Goal: Obtain resource: Obtain resource

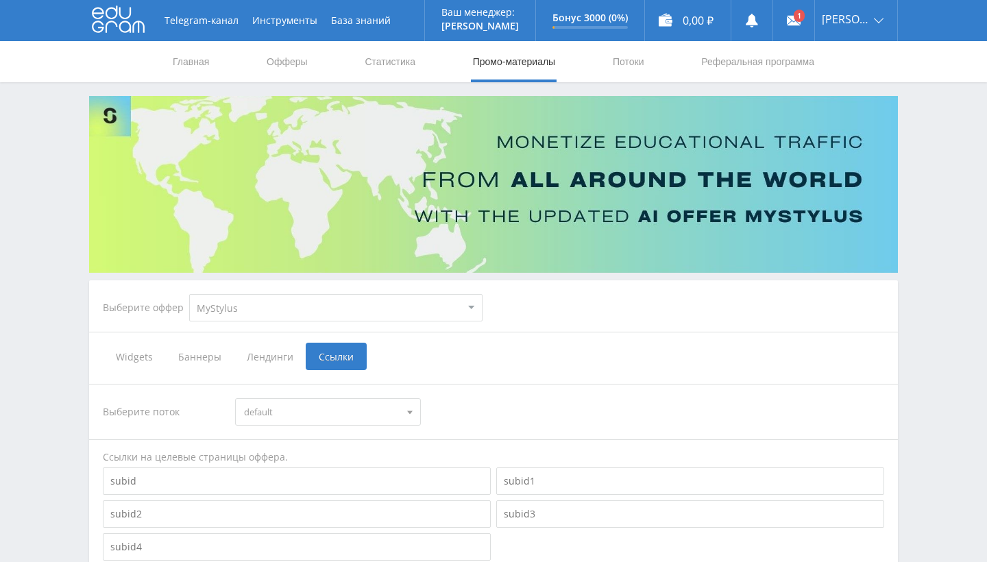
scroll to position [116, 0]
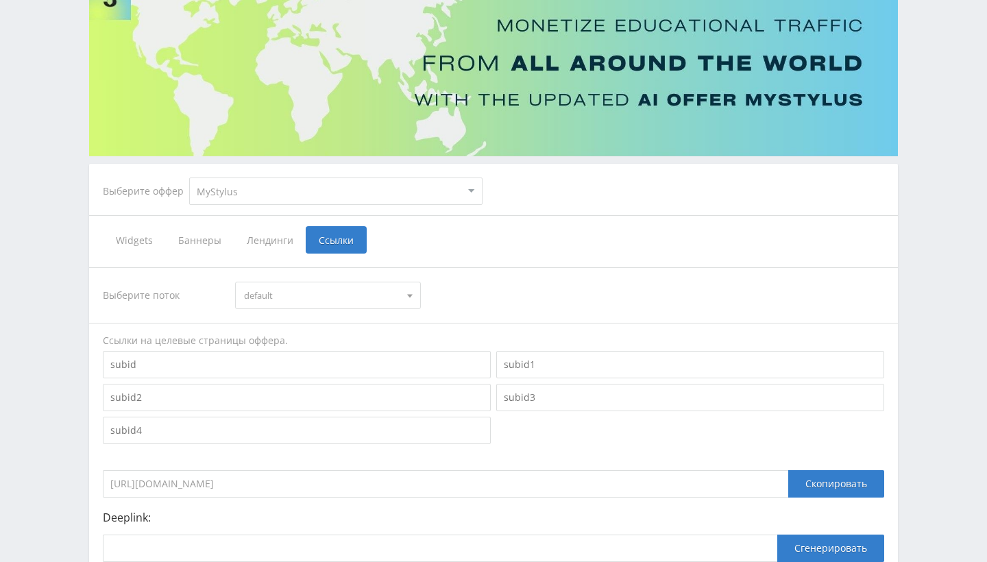
click at [148, 238] on span "Widgets" at bounding box center [134, 239] width 62 height 27
click at [0, 0] on input "Widgets" at bounding box center [0, 0] width 0 height 0
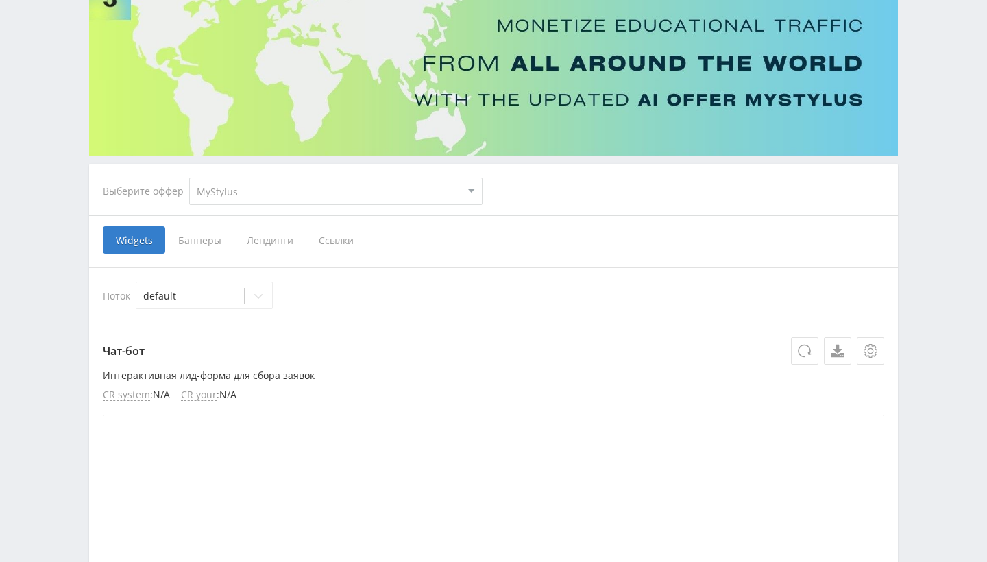
click at [197, 251] on span "Баннеры" at bounding box center [199, 239] width 69 height 27
click at [0, 0] on input "Баннеры" at bounding box center [0, 0] width 0 height 0
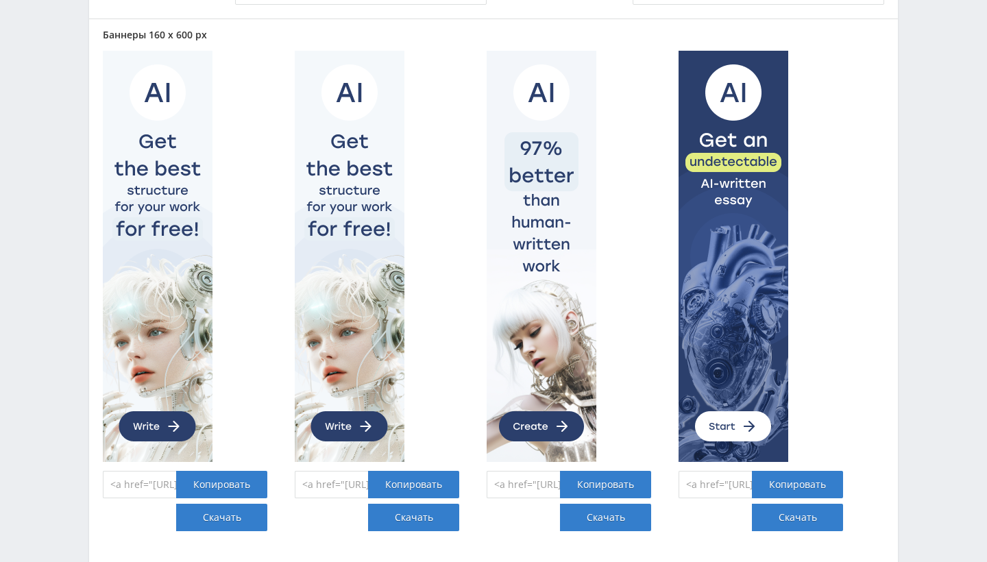
scroll to position [556, 0]
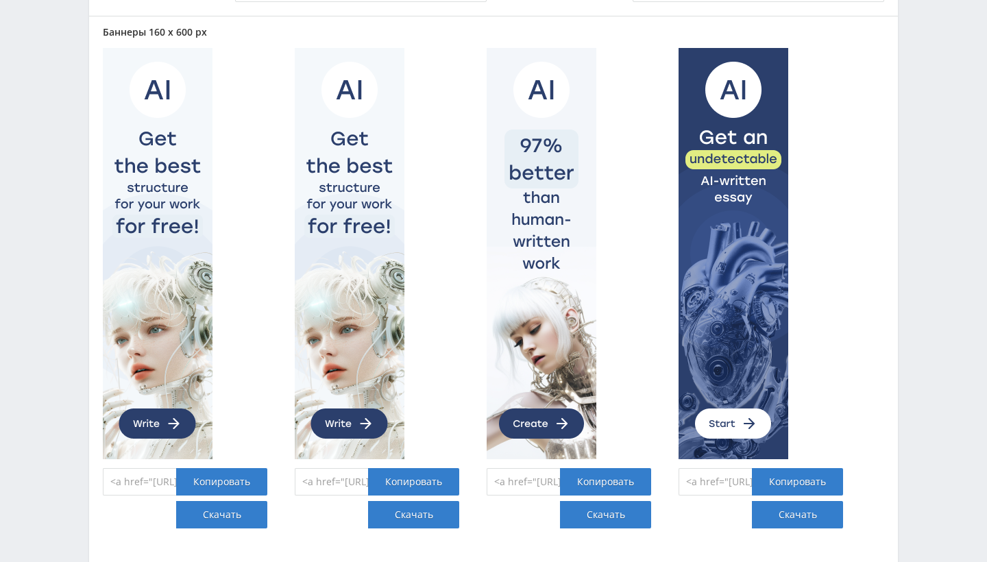
drag, startPoint x: 389, startPoint y: 226, endPoint x: 340, endPoint y: 128, distance: 109.4
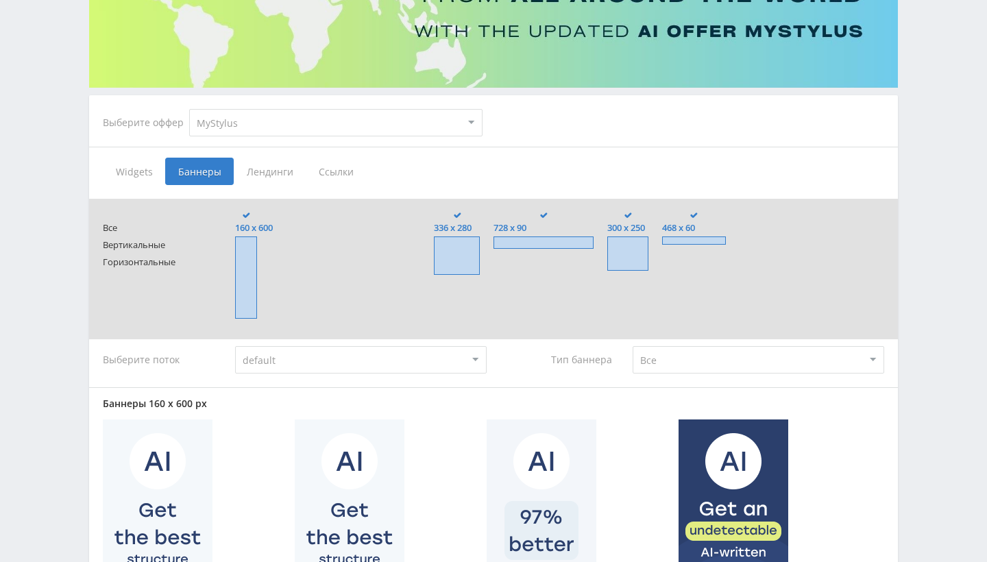
scroll to position [170, 0]
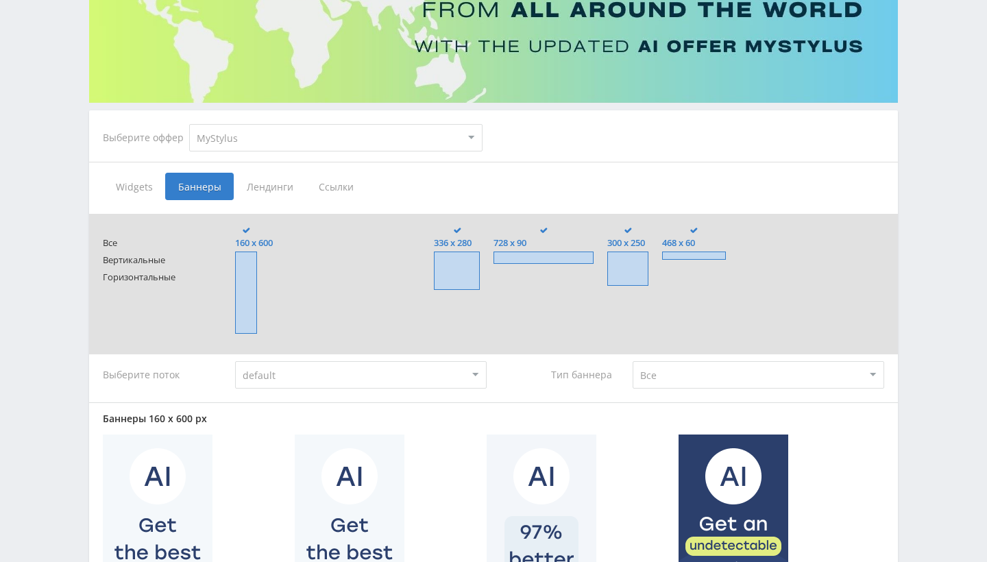
click at [341, 184] on span "Ссылки" at bounding box center [336, 186] width 61 height 27
click at [0, 0] on input "Ссылки" at bounding box center [0, 0] width 0 height 0
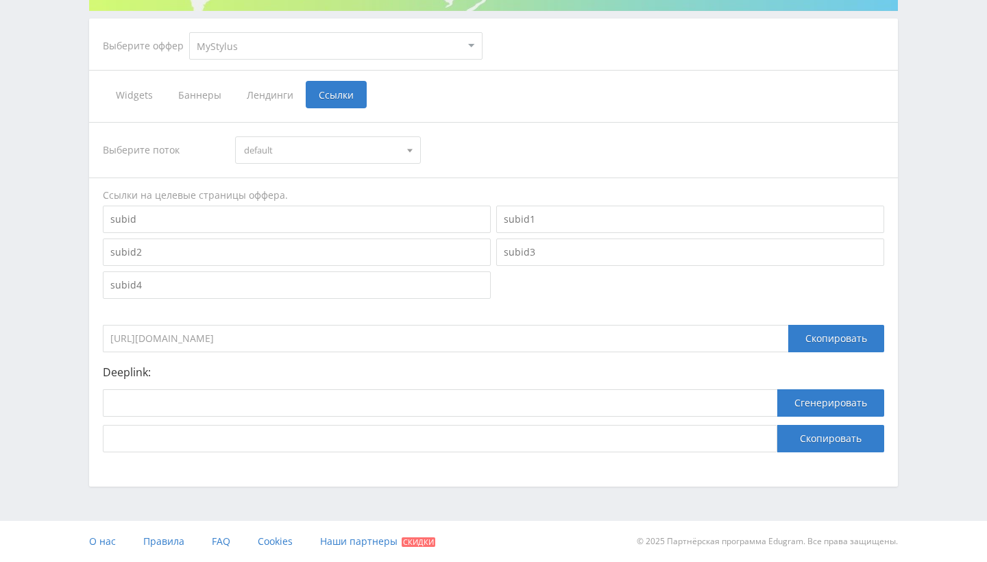
scroll to position [262, 0]
click at [330, 336] on input "[URL][DOMAIN_NAME]" at bounding box center [445, 338] width 685 height 27
click at [801, 338] on div "Скопировать" at bounding box center [836, 338] width 96 height 27
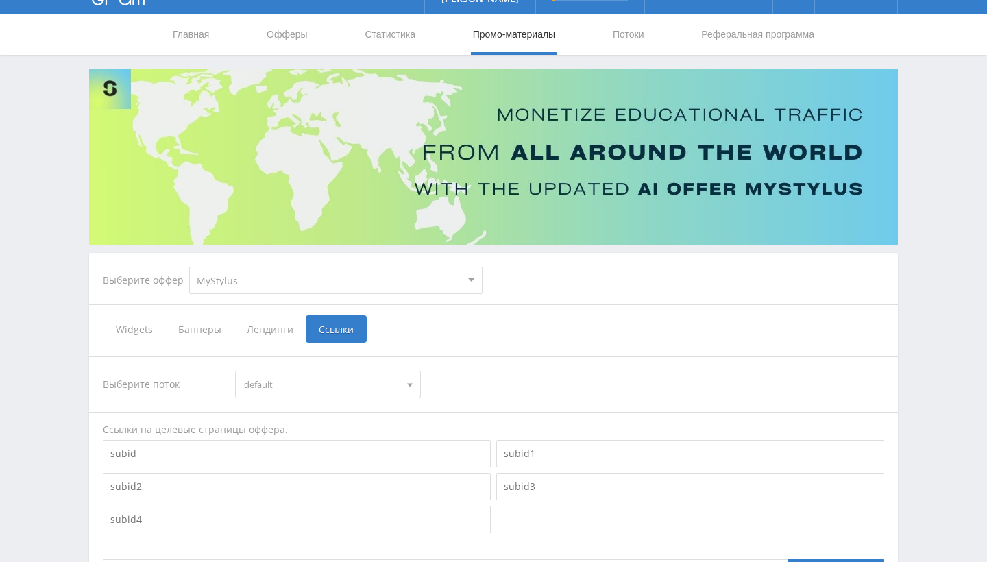
scroll to position [16, 0]
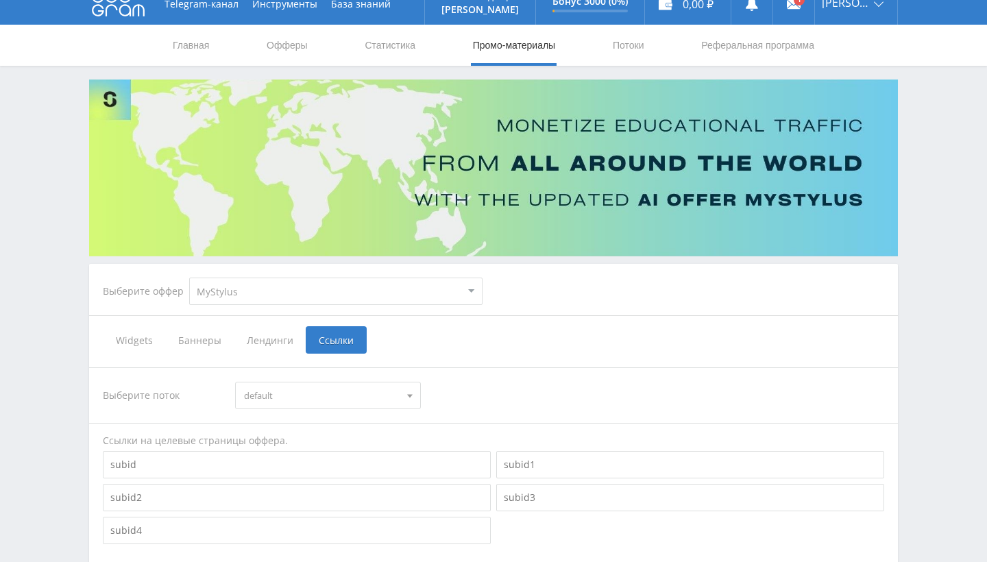
click at [197, 337] on span "Баннеры" at bounding box center [199, 339] width 69 height 27
click at [0, 0] on input "Баннеры" at bounding box center [0, 0] width 0 height 0
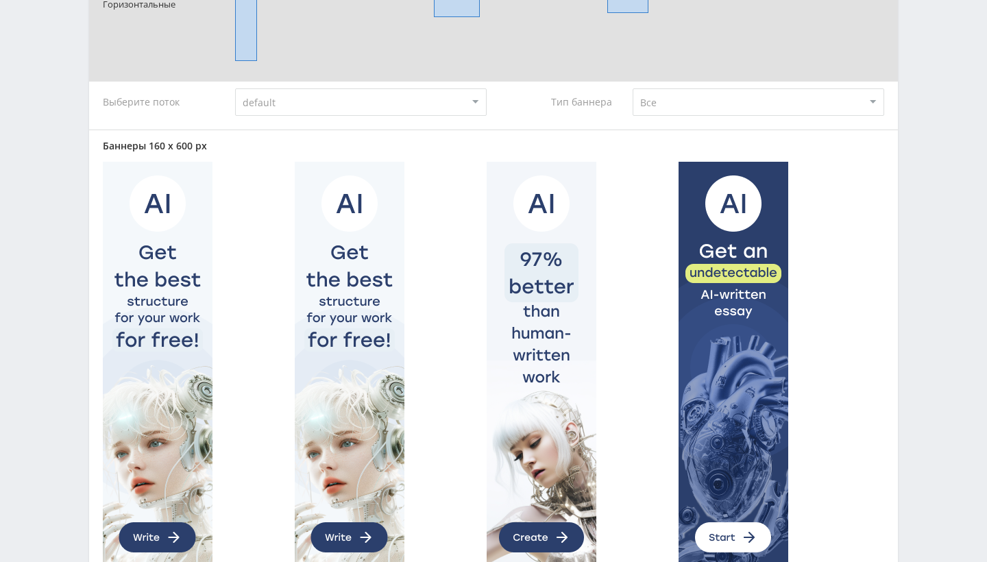
scroll to position [473, 0]
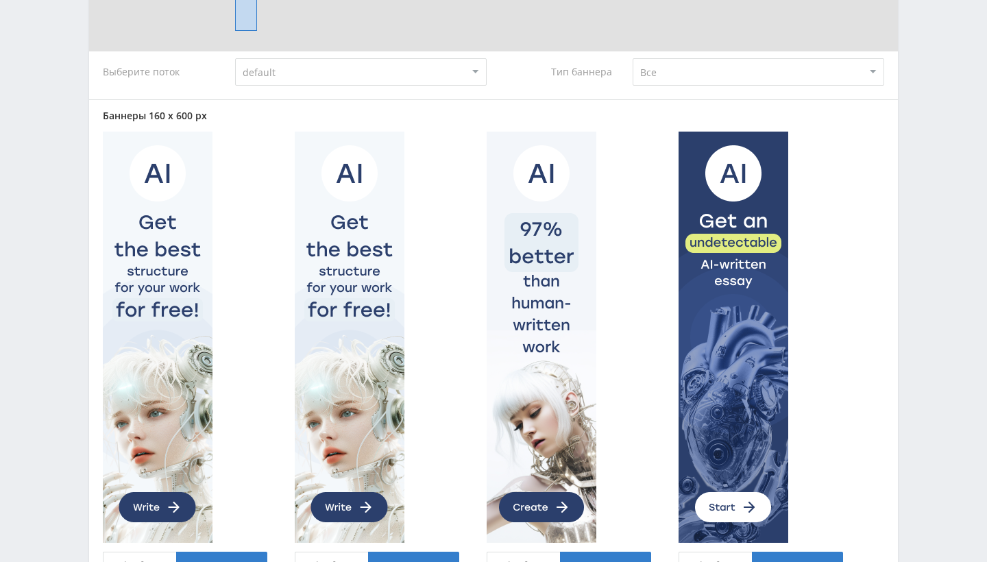
drag, startPoint x: 387, startPoint y: 312, endPoint x: 330, endPoint y: 213, distance: 114.2
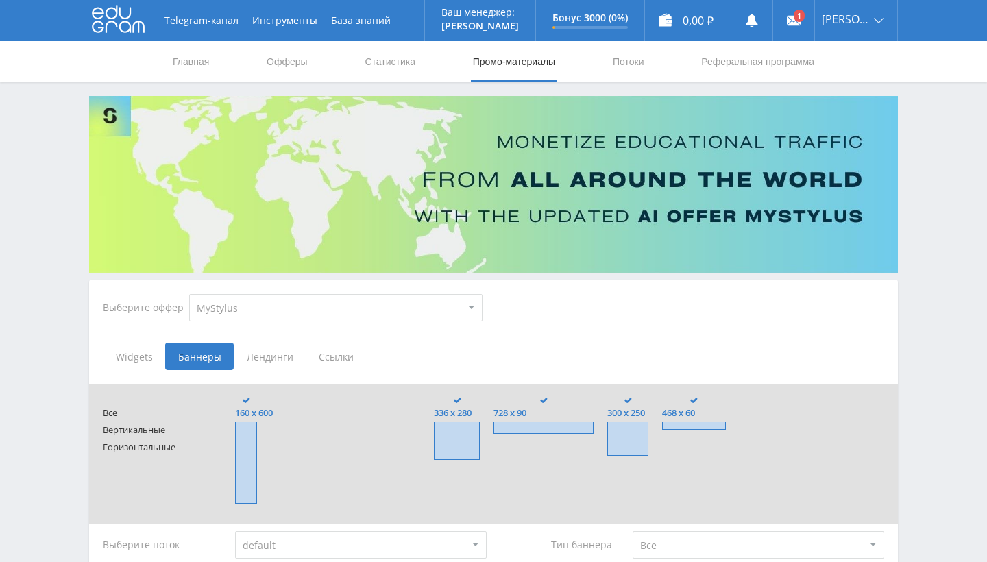
scroll to position [0, 0]
click at [330, 369] on span "Ссылки" at bounding box center [336, 356] width 61 height 27
click at [0, 0] on input "Ссылки" at bounding box center [0, 0] width 0 height 0
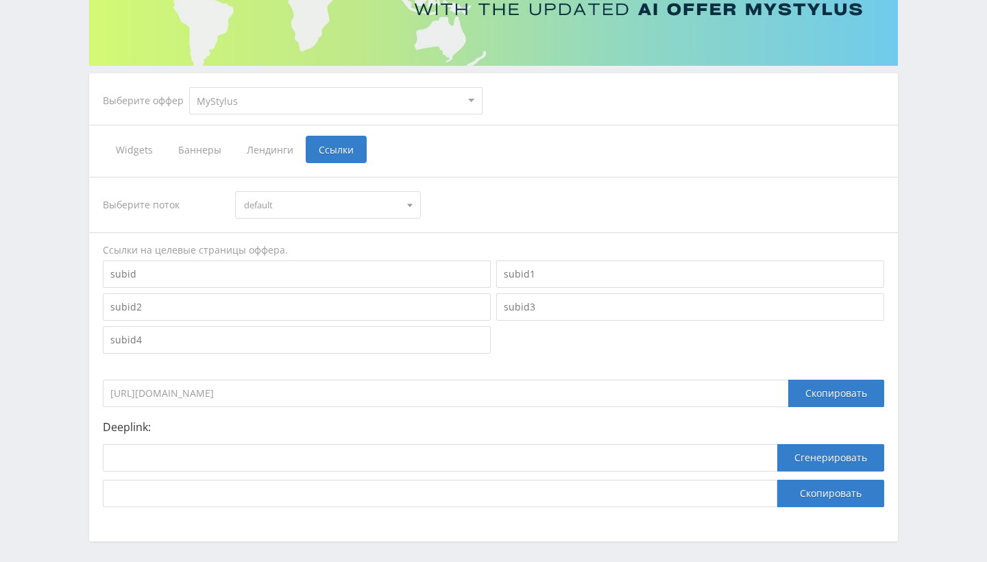
scroll to position [219, 0]
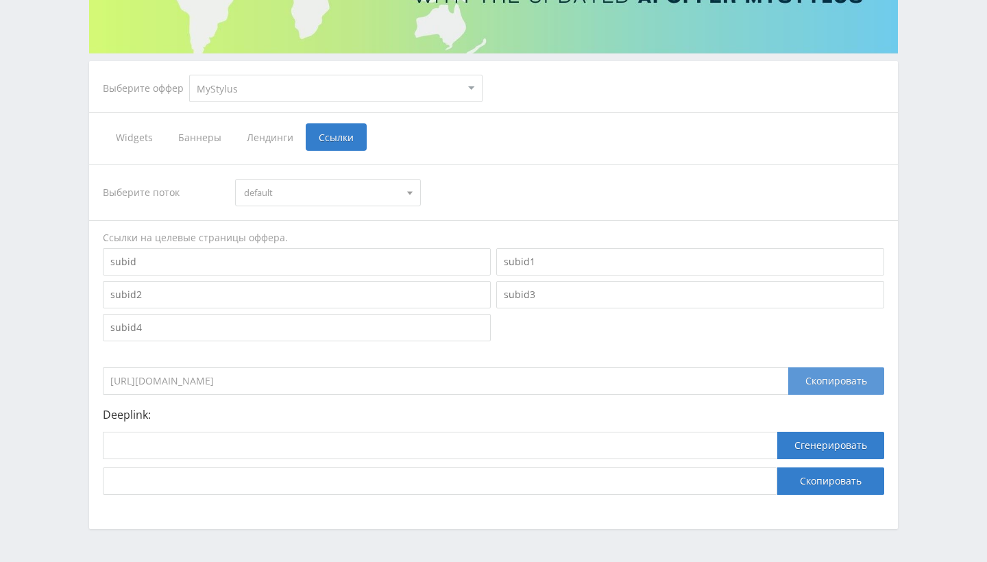
click at [824, 375] on div "Скопировать" at bounding box center [836, 380] width 96 height 27
